Goal: Task Accomplishment & Management: Manage account settings

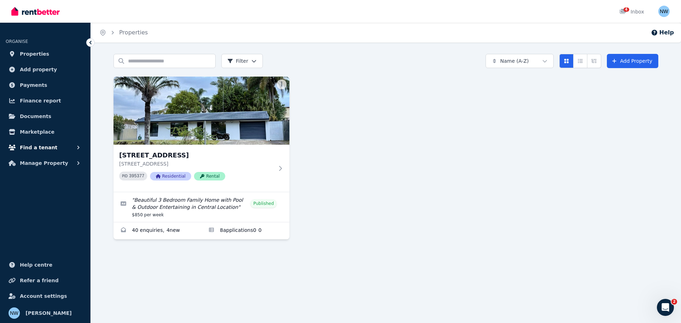
click at [46, 147] on span "Find a tenant" at bounding box center [39, 147] width 38 height 9
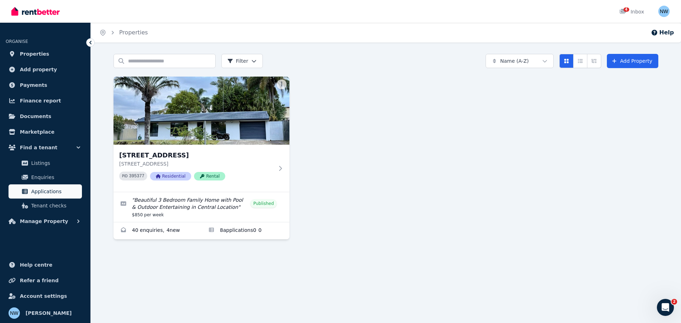
click at [46, 192] on span "Applications" at bounding box center [55, 191] width 48 height 9
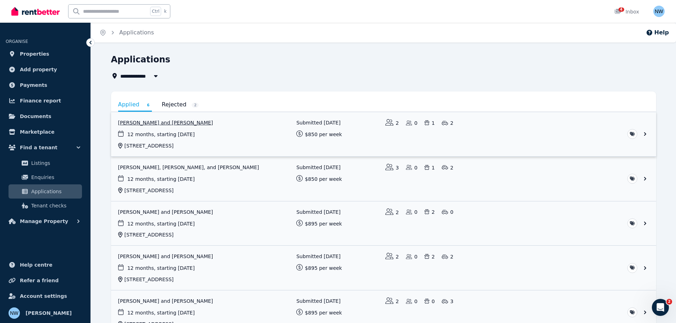
click at [207, 118] on link "View application: Vinicius Benevides Kohn and Laura Vianna" at bounding box center [383, 134] width 545 height 44
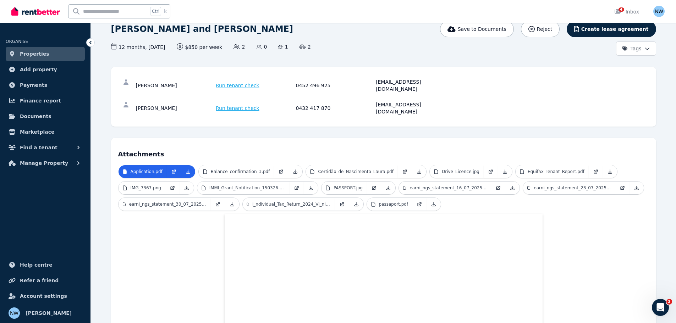
scroll to position [142, 0]
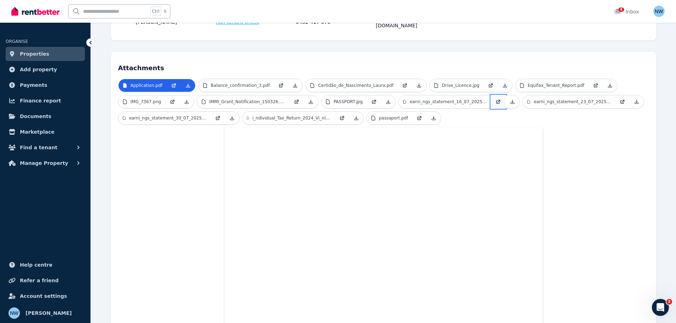
click at [495, 99] on icon at bounding box center [498, 102] width 6 height 6
click at [619, 99] on icon at bounding box center [622, 102] width 6 height 6
click at [171, 100] on icon at bounding box center [172, 102] width 4 height 4
click at [593, 83] on icon at bounding box center [596, 86] width 6 height 6
click at [278, 83] on icon at bounding box center [281, 86] width 6 height 6
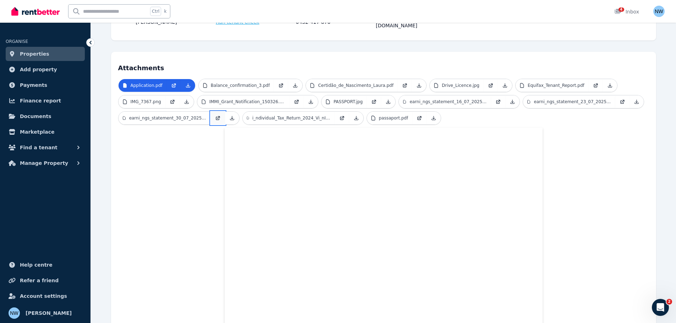
click at [219, 116] on icon at bounding box center [218, 117] width 3 height 3
click at [340, 117] on icon at bounding box center [342, 119] width 4 height 4
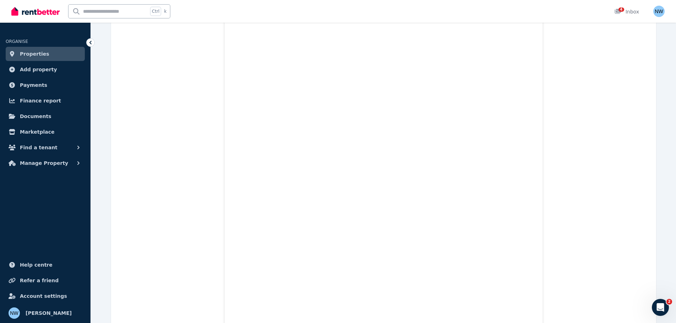
scroll to position [2447, 0]
